Goal: Download file/media

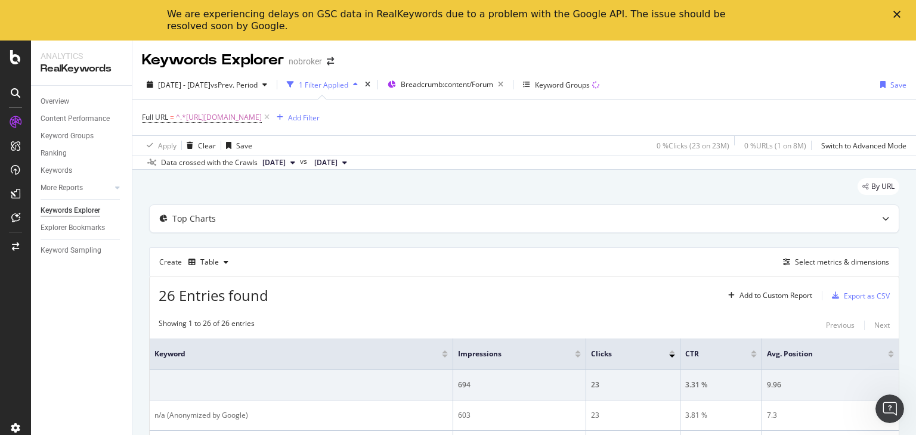
click at [896, 14] on polygon "Close" at bounding box center [897, 14] width 7 height 7
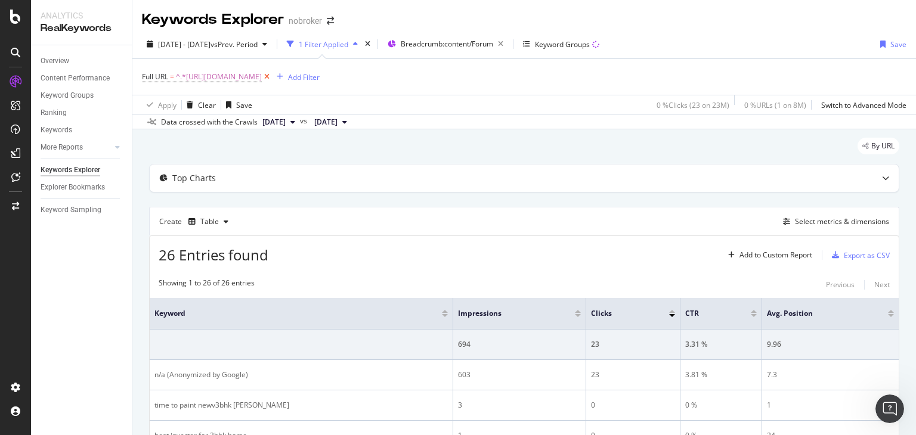
click at [272, 79] on icon at bounding box center [267, 77] width 10 height 12
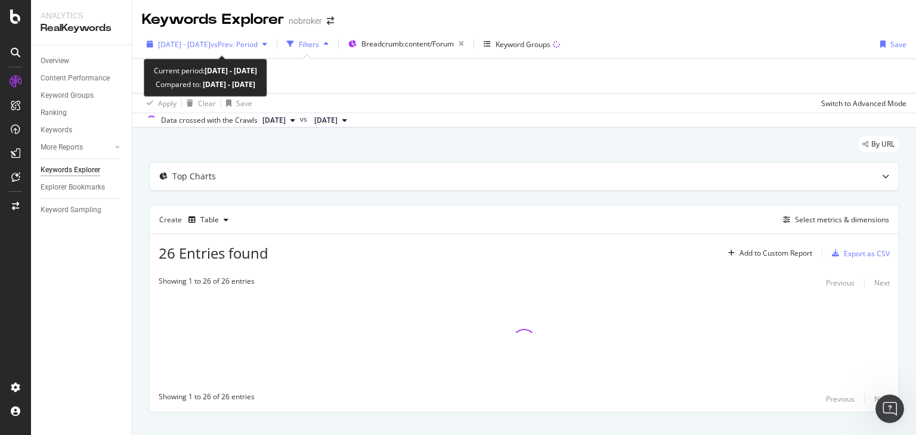
click at [205, 44] on span "2024 May. 1st - Jul. 27th" at bounding box center [184, 44] width 52 height 10
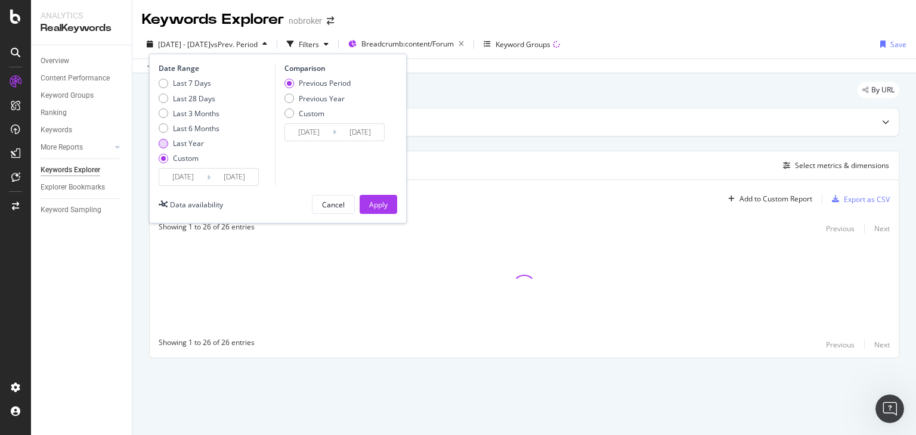
click at [188, 140] on div "Last Year" at bounding box center [188, 143] width 31 height 10
type input "2024/10/07"
type input "2025/10/06"
type input "2023/10/08"
type input "2024/10/06"
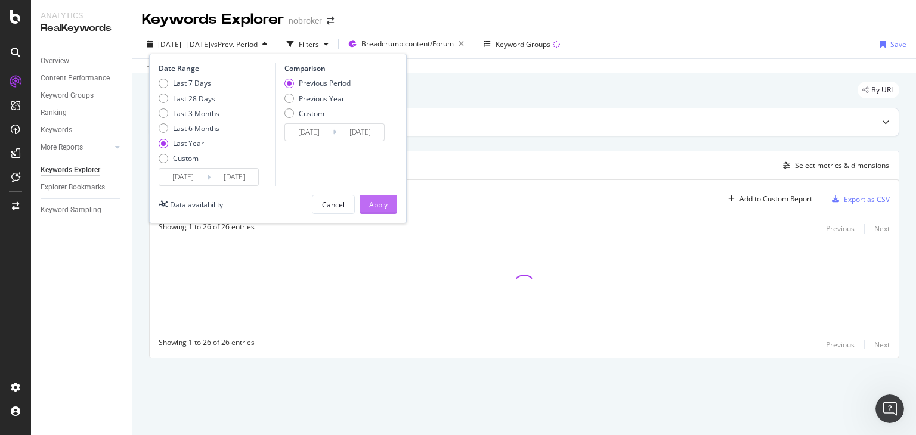
click at [360, 201] on button "Apply" at bounding box center [379, 204] width 38 height 19
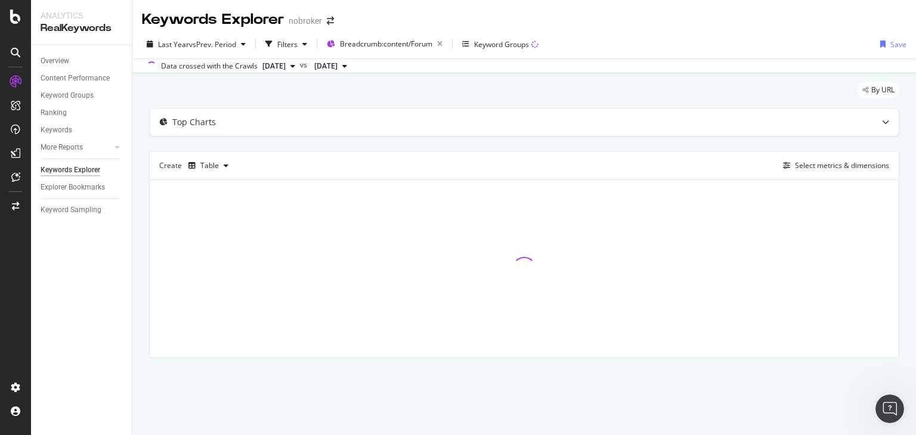
click at [274, 72] on button "[DATE]" at bounding box center [279, 66] width 42 height 14
click at [283, 112] on div "2025 Sep. 1st 7.2M URLs" at bounding box center [322, 105] width 142 height 17
click at [819, 162] on div "Select metrics & dimensions" at bounding box center [842, 165] width 94 height 10
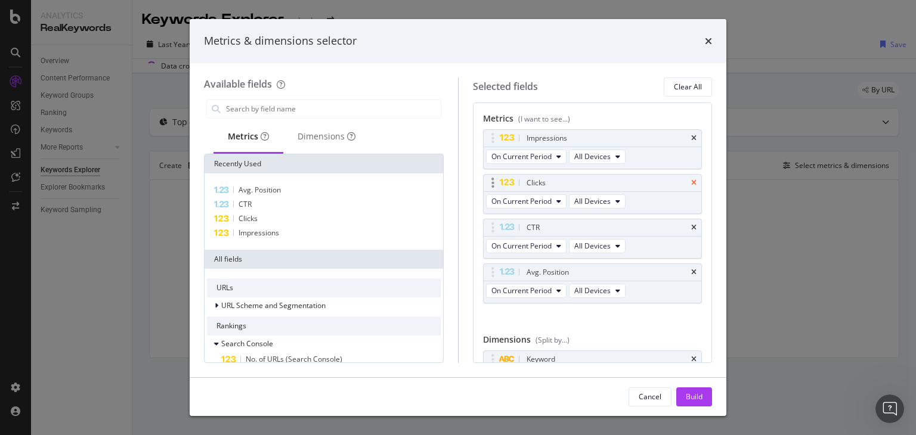
click at [691, 183] on icon "times" at bounding box center [693, 183] width 5 height 7
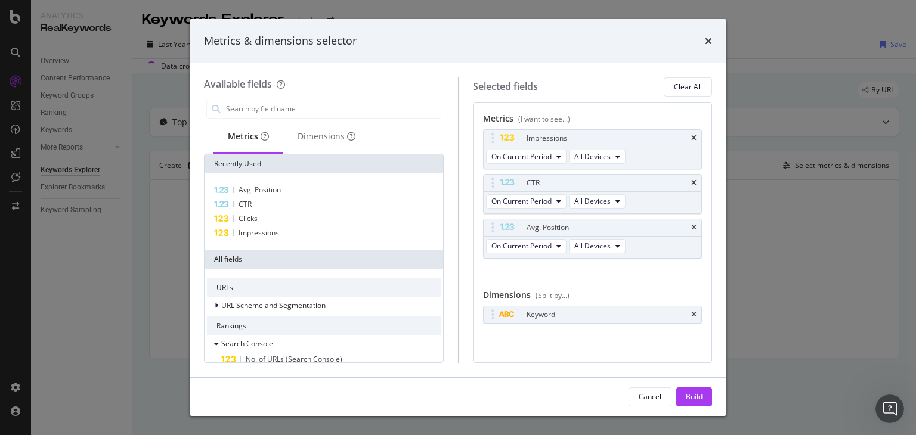
click at [685, 183] on div "CTR" at bounding box center [606, 183] width 165 height 12
click at [700, 183] on div "CTR" at bounding box center [593, 183] width 218 height 17
click at [698, 183] on div "CTR" at bounding box center [593, 183] width 218 height 17
click at [695, 183] on icon "times" at bounding box center [693, 183] width 5 height 7
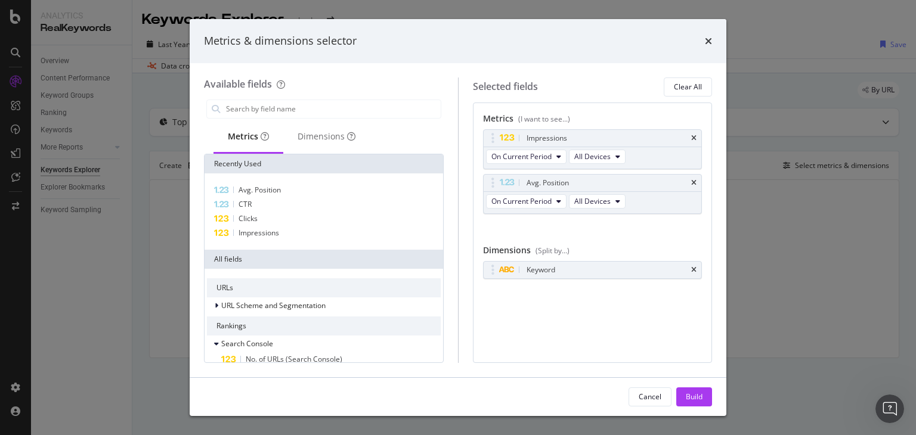
click at [695, 183] on icon "times" at bounding box center [693, 183] width 5 height 7
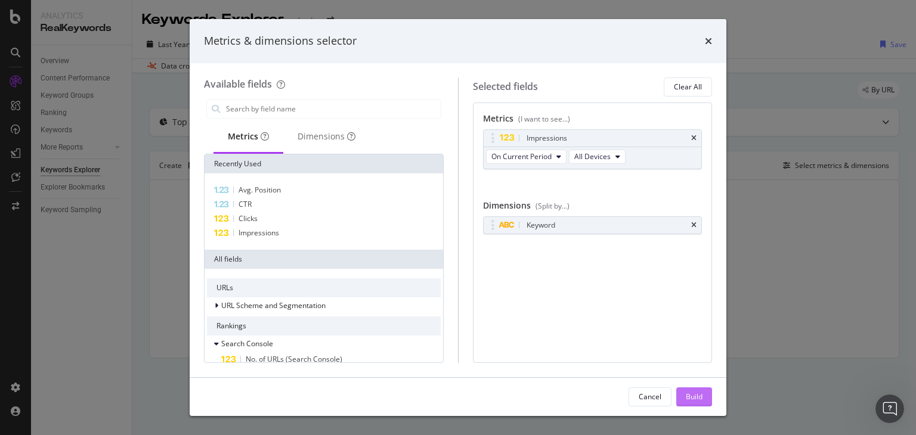
click at [690, 395] on div "Build" at bounding box center [694, 397] width 17 height 10
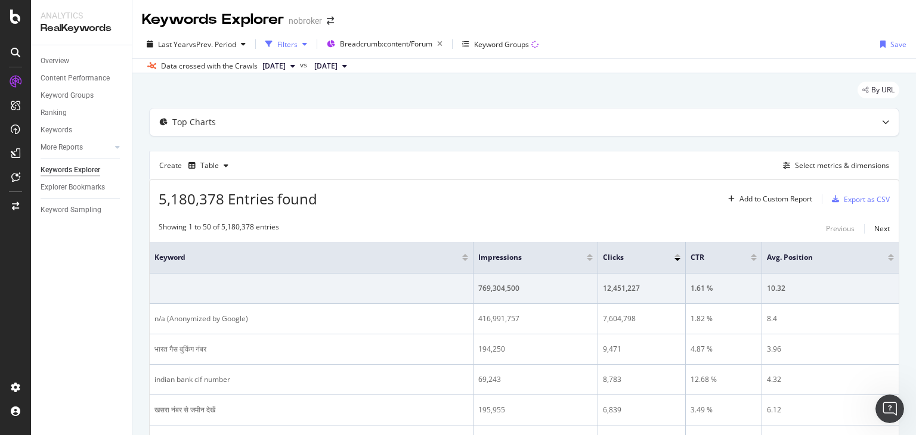
click at [289, 44] on div "Filters" at bounding box center [287, 44] width 20 height 10
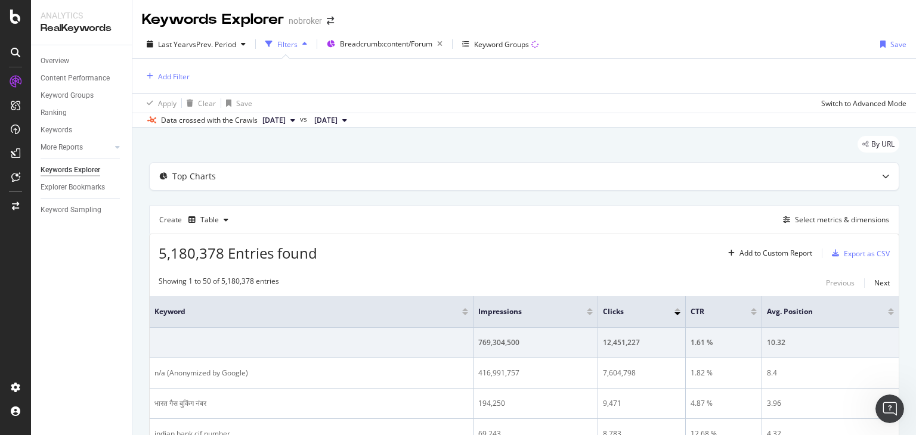
click at [178, 86] on div "Add Filter" at bounding box center [524, 76] width 765 height 34
click at [169, 81] on div "Add Filter" at bounding box center [166, 76] width 48 height 13
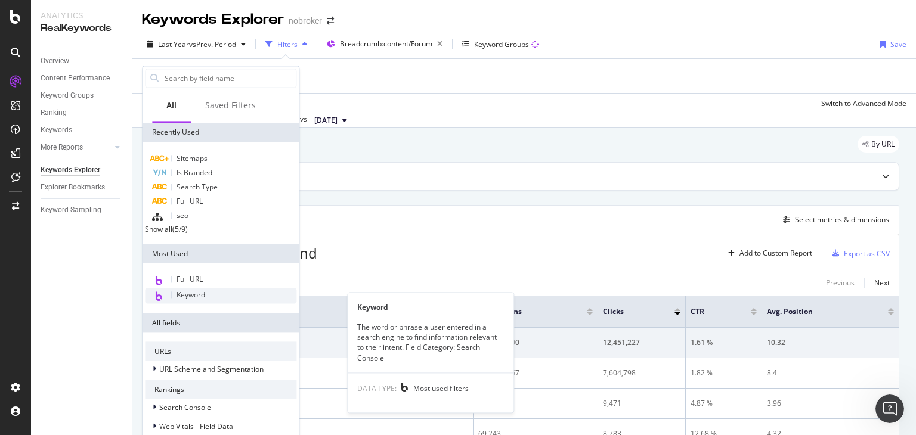
click at [206, 296] on div "Keyword" at bounding box center [221, 297] width 152 height 16
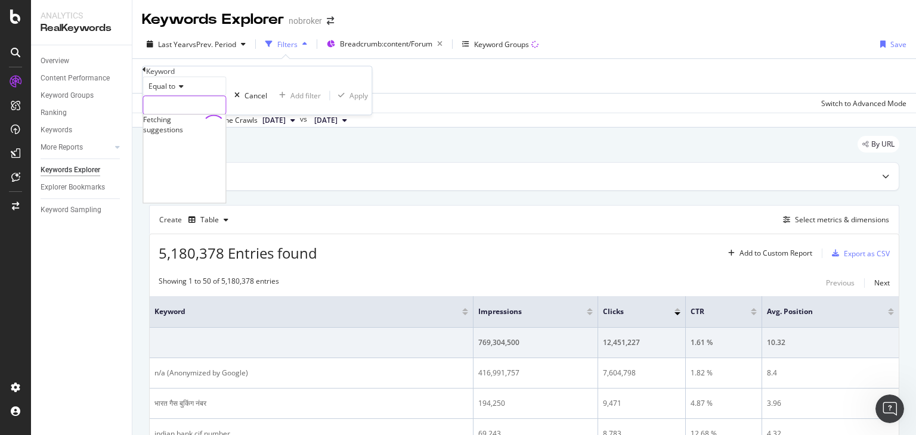
click at [179, 115] on input "text" at bounding box center [184, 106] width 82 height 18
click at [166, 92] on span "Equal to" at bounding box center [162, 87] width 27 height 10
click at [196, 196] on span "Doesn't contain" at bounding box center [172, 191] width 52 height 10
click at [178, 115] on input "text" at bounding box center [184, 106] width 82 height 18
type input "n/a"
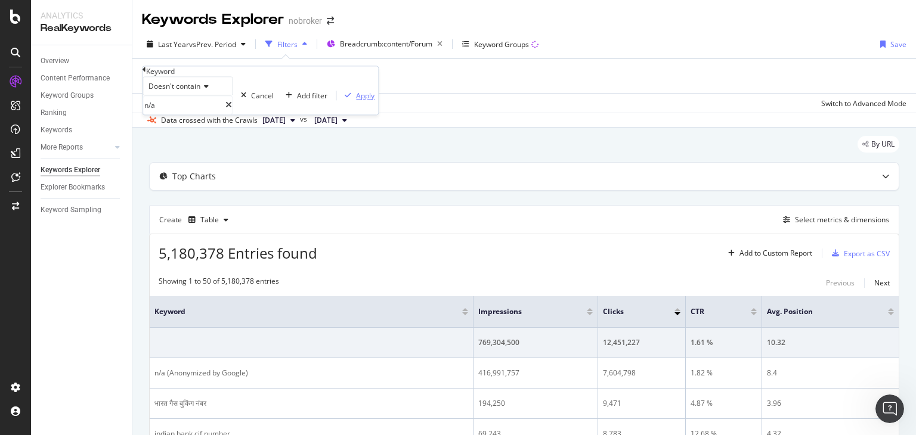
click at [340, 100] on div "button" at bounding box center [348, 95] width 16 height 7
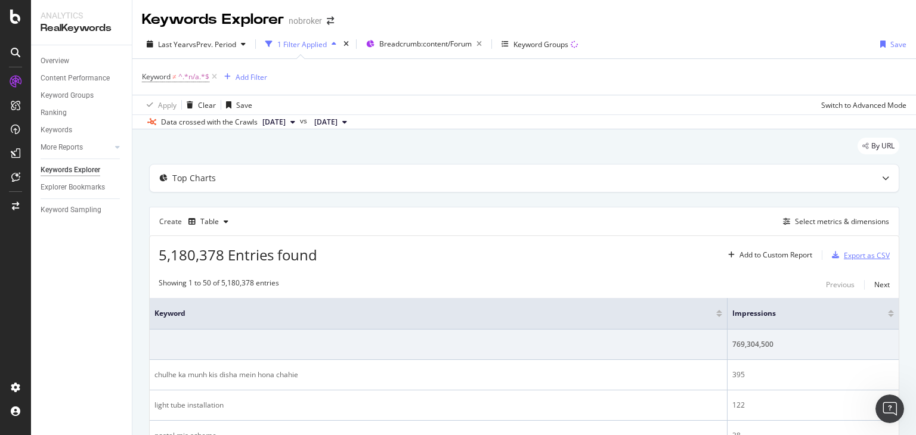
click at [862, 254] on div "Export as CSV" at bounding box center [867, 256] width 46 height 10
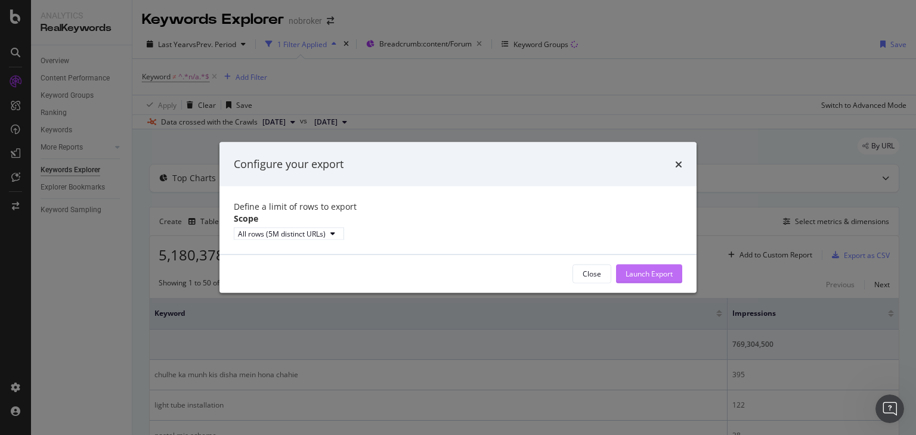
click at [642, 279] on div "Launch Export" at bounding box center [649, 274] width 47 height 10
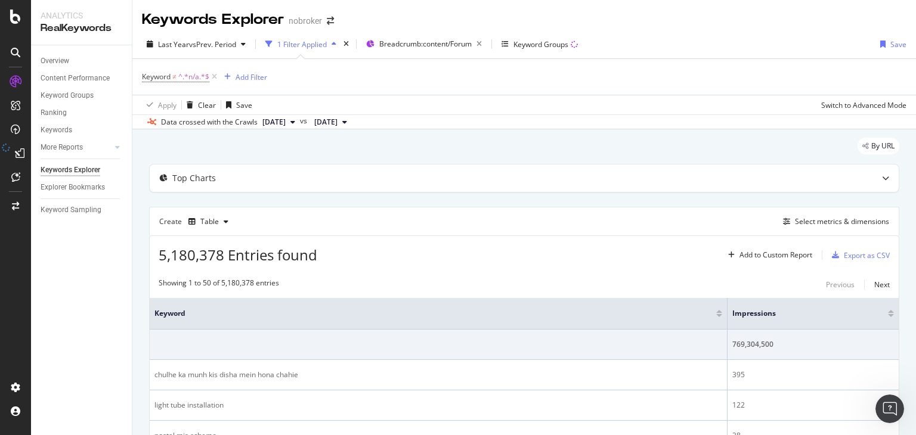
click at [771, 46] on div "Last Year vs Prev. Period 1 Filter Applied Breadcrumb: content/Forum Keyword Gr…" at bounding box center [524, 47] width 784 height 24
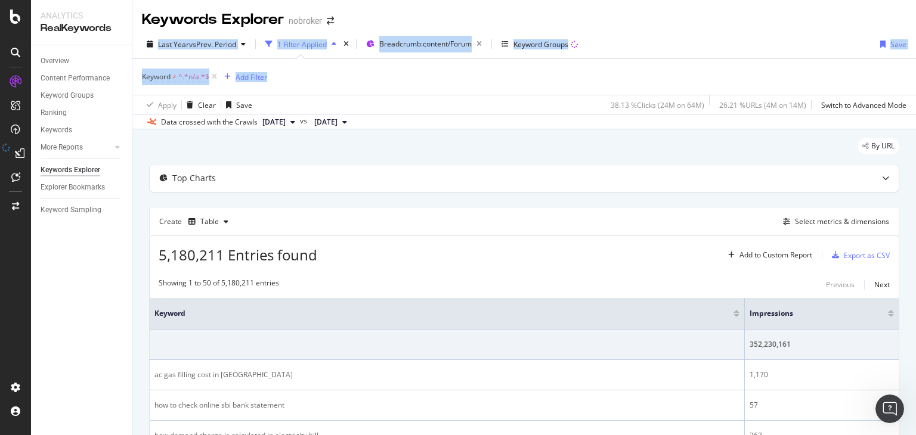
drag, startPoint x: 916, startPoint y: 61, endPoint x: 901, endPoint y: -4, distance: 66.7
click at [901, 0] on html "Analytics RealKeywords Overview Content Performance Keyword Groups Ranking Keyw…" at bounding box center [458, 217] width 916 height 435
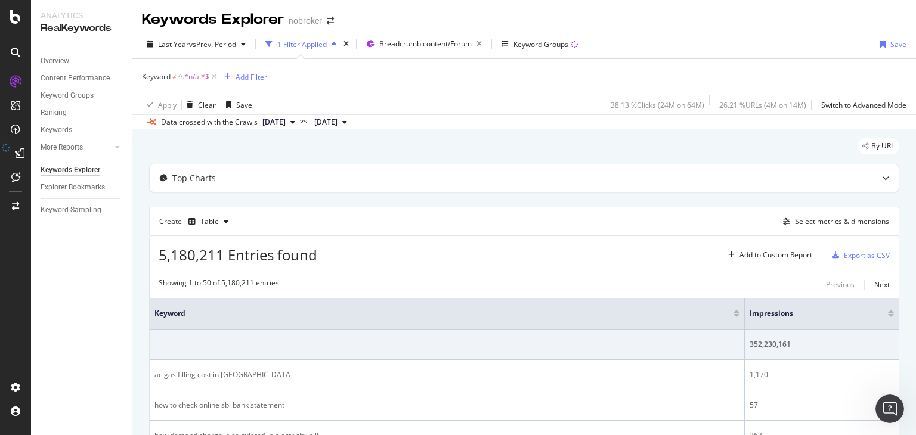
click at [341, 69] on div "Keyword ≠ ^.*n/a.*$ Add Filter" at bounding box center [524, 77] width 765 height 36
click at [15, 155] on icon at bounding box center [20, 154] width 10 height 10
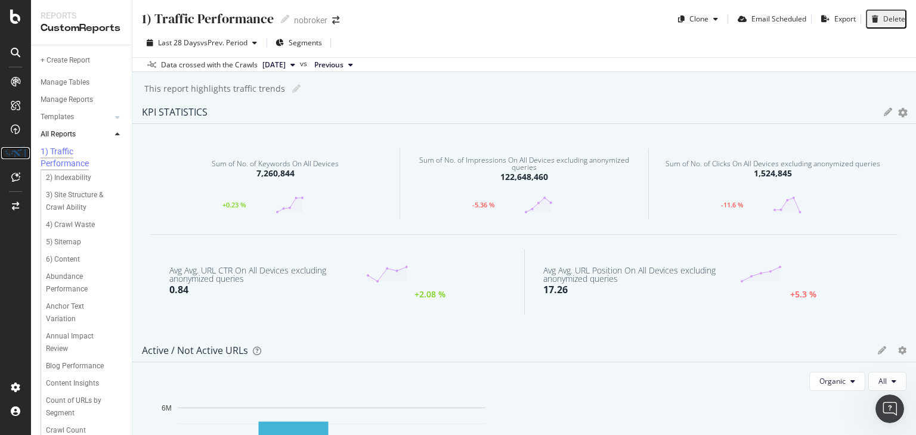
scroll to position [520, 0]
click at [65, 174] on div "DataExports" at bounding box center [50, 168] width 41 height 10
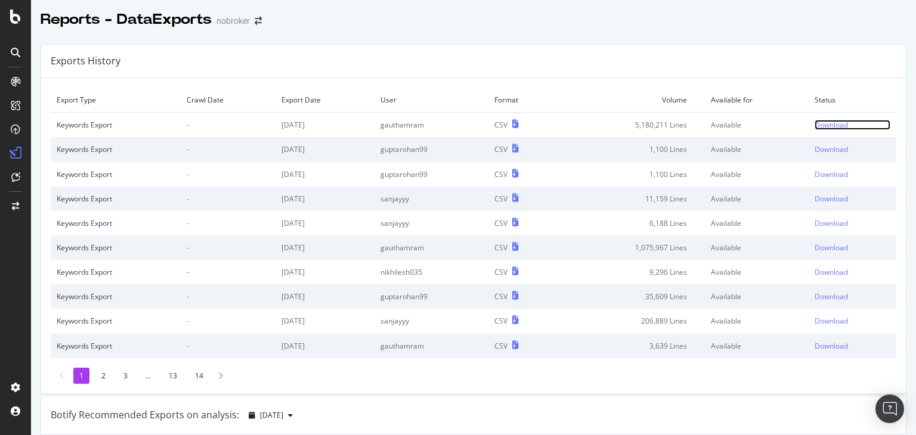
click at [815, 125] on div "Download" at bounding box center [831, 125] width 33 height 10
